Goal: Navigation & Orientation: Find specific page/section

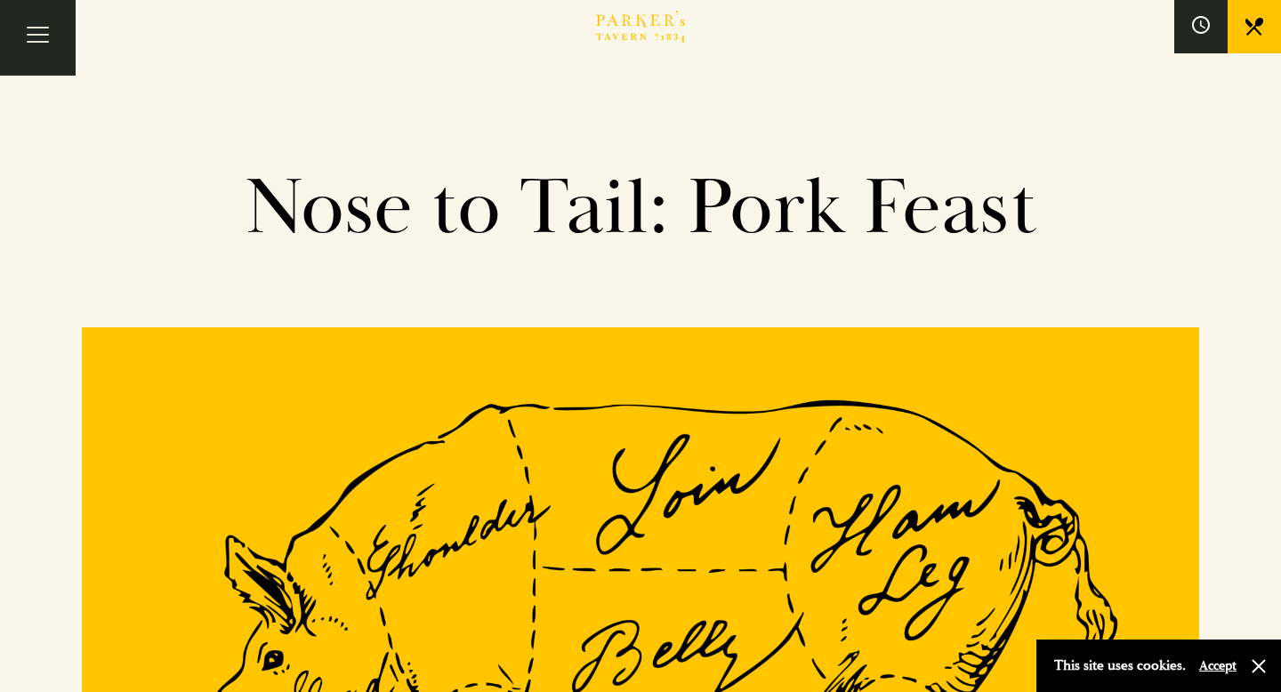
click at [637, 9] on div "Nose to Tail: Pork Feast" at bounding box center [641, 163] width 952 height 327
click at [623, 26] on icon "Brasserie Restaurant Cambridge | Parker's Tavern Cambridge Parker's Tavern is a…" at bounding box center [640, 27] width 89 height 32
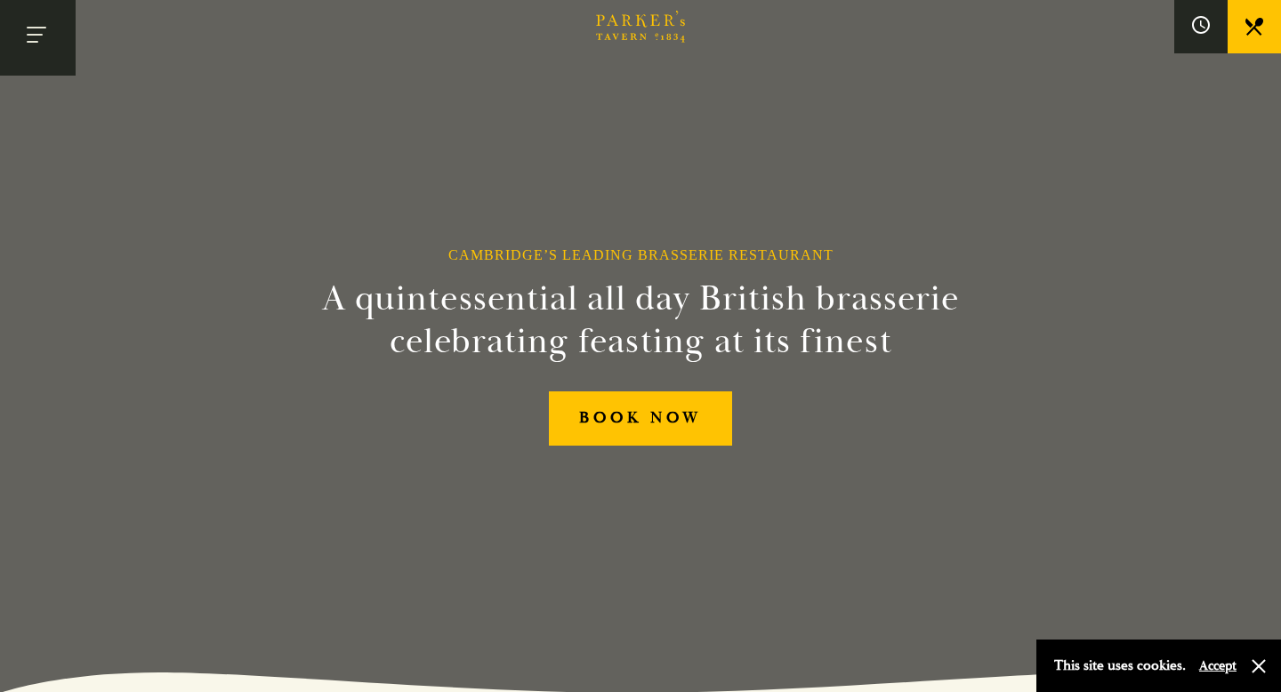
click at [43, 47] on button "Toggle navigation" at bounding box center [38, 38] width 76 height 76
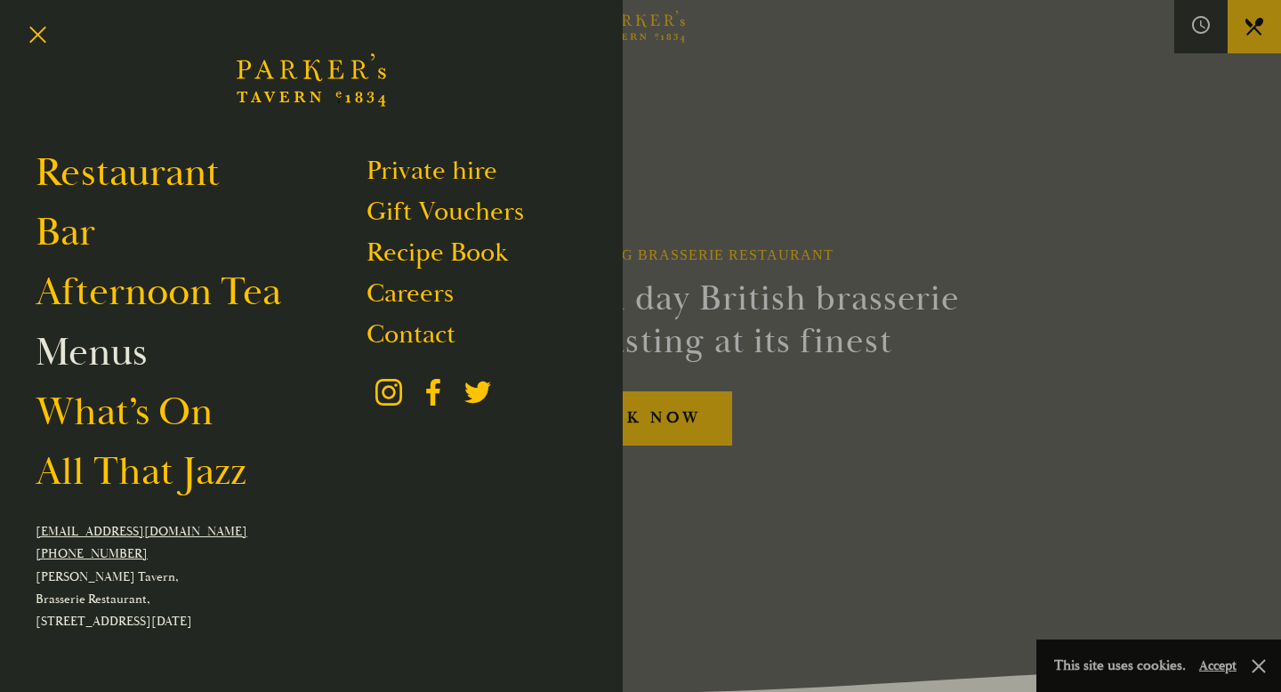
click at [93, 363] on link "Menus" at bounding box center [91, 352] width 111 height 50
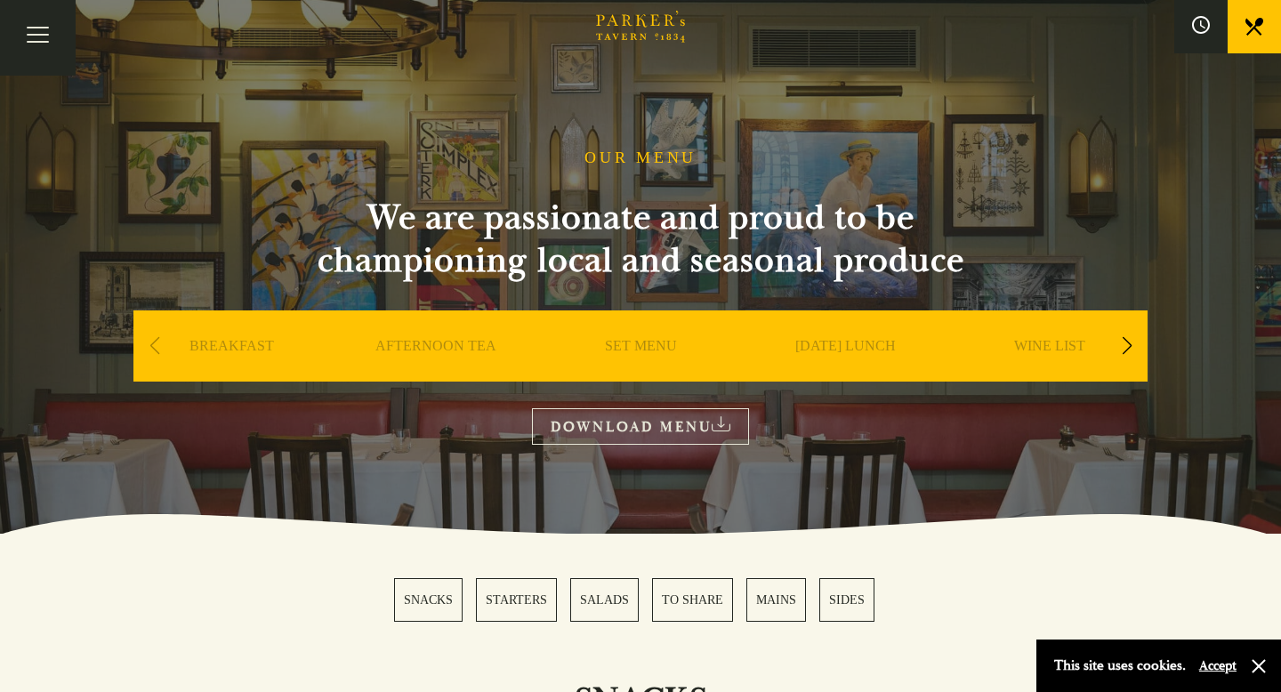
click at [223, 447] on section "OUR MENU We are passionate and proud to be championing local and seasonal produ…" at bounding box center [640, 267] width 1281 height 534
